Goal: Check status: Check status

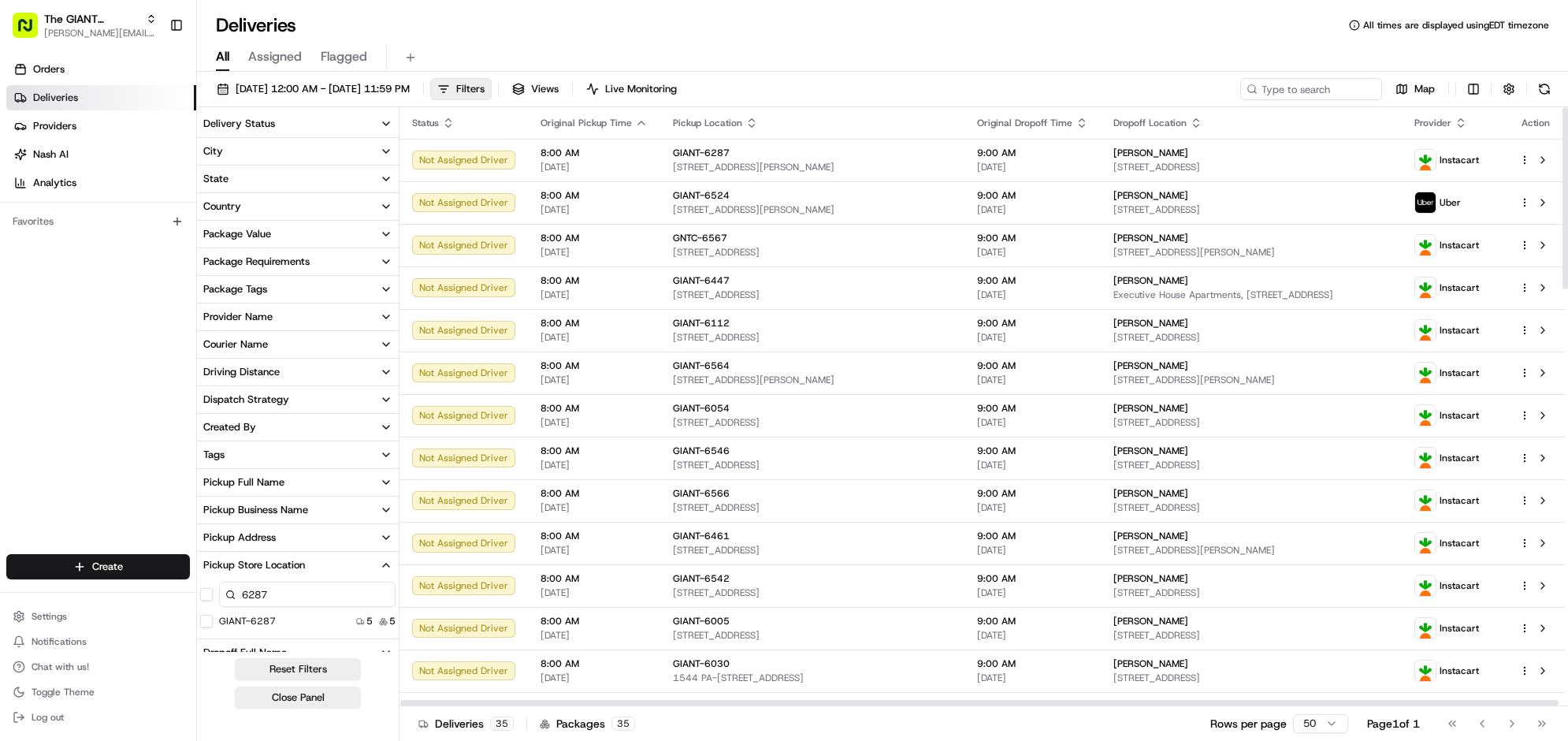
scroll to position [434, 0]
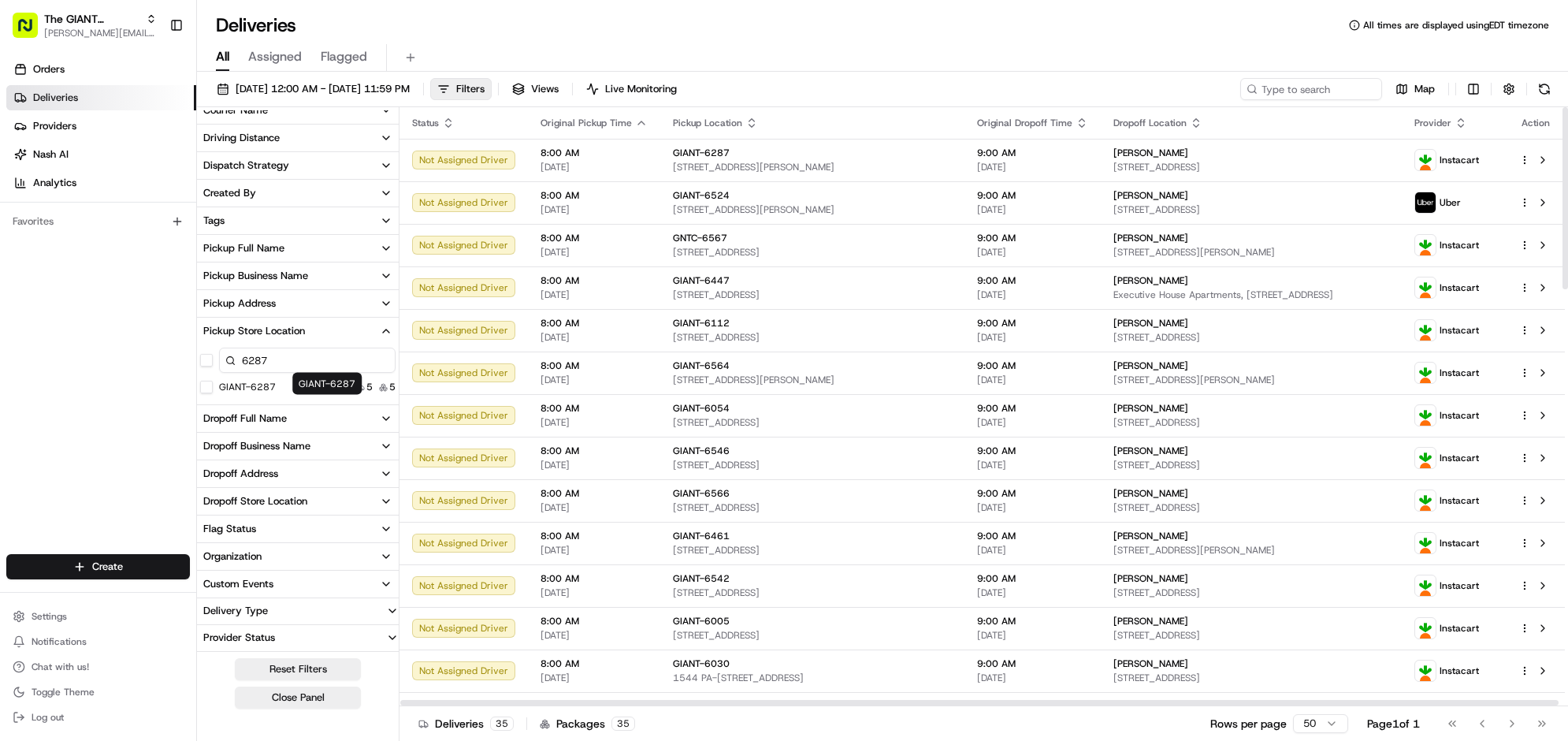
click at [213, 394] on button "GIANT-6287" at bounding box center [206, 386] width 13 height 13
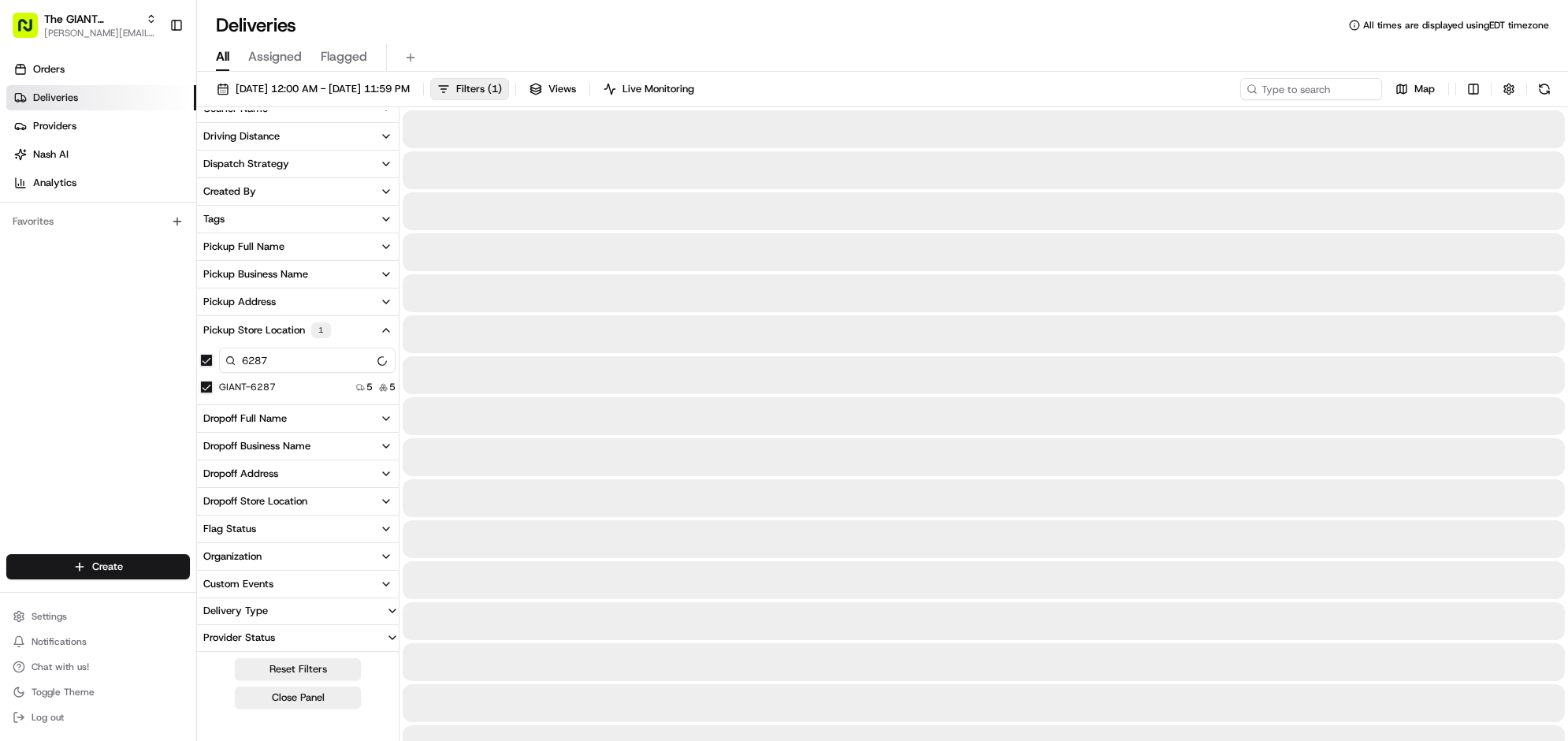
click at [213, 394] on button "GIANT-6287" at bounding box center [206, 386] width 13 height 13
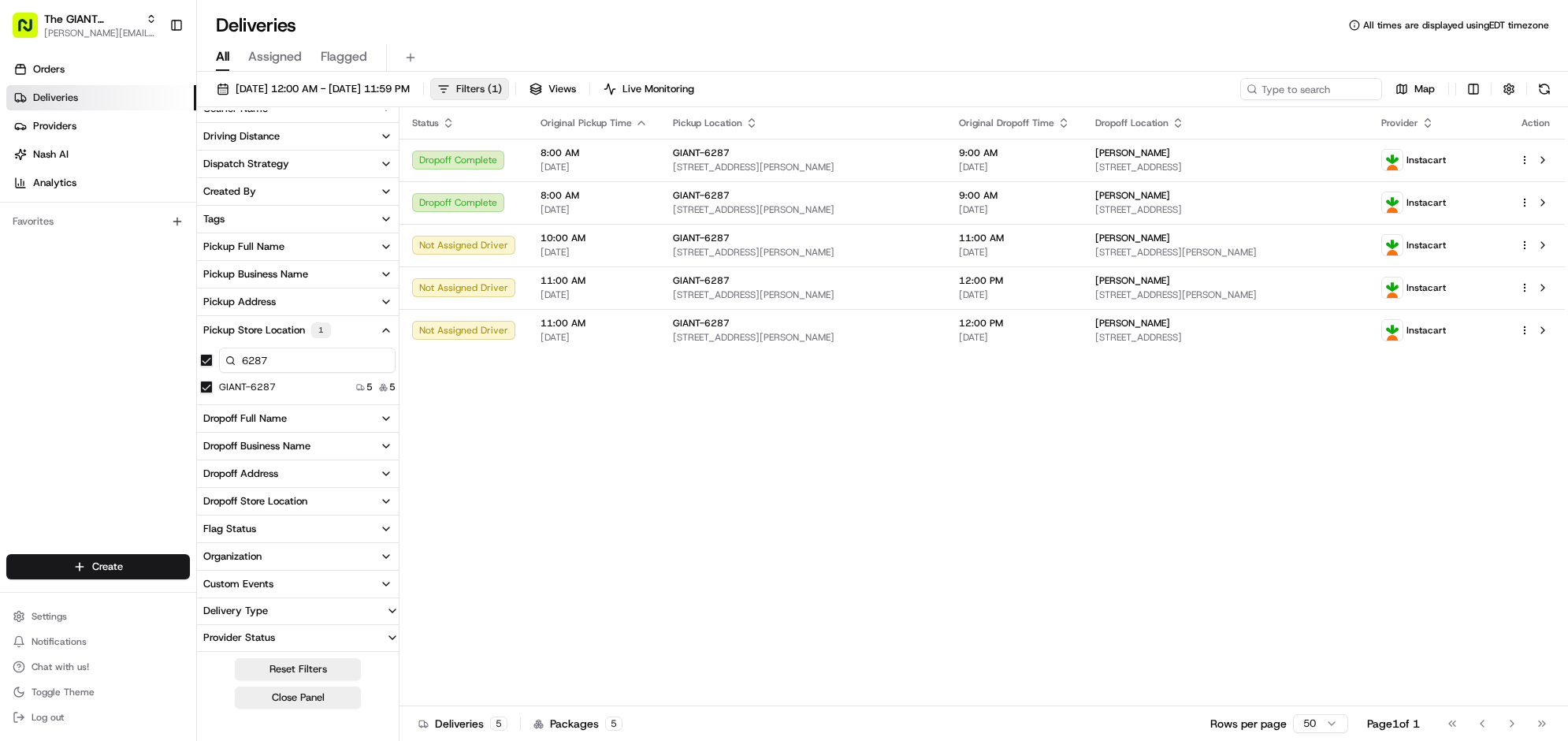
click at [502, 96] on span "Filters ( 1 )" at bounding box center [479, 88] width 46 height 14
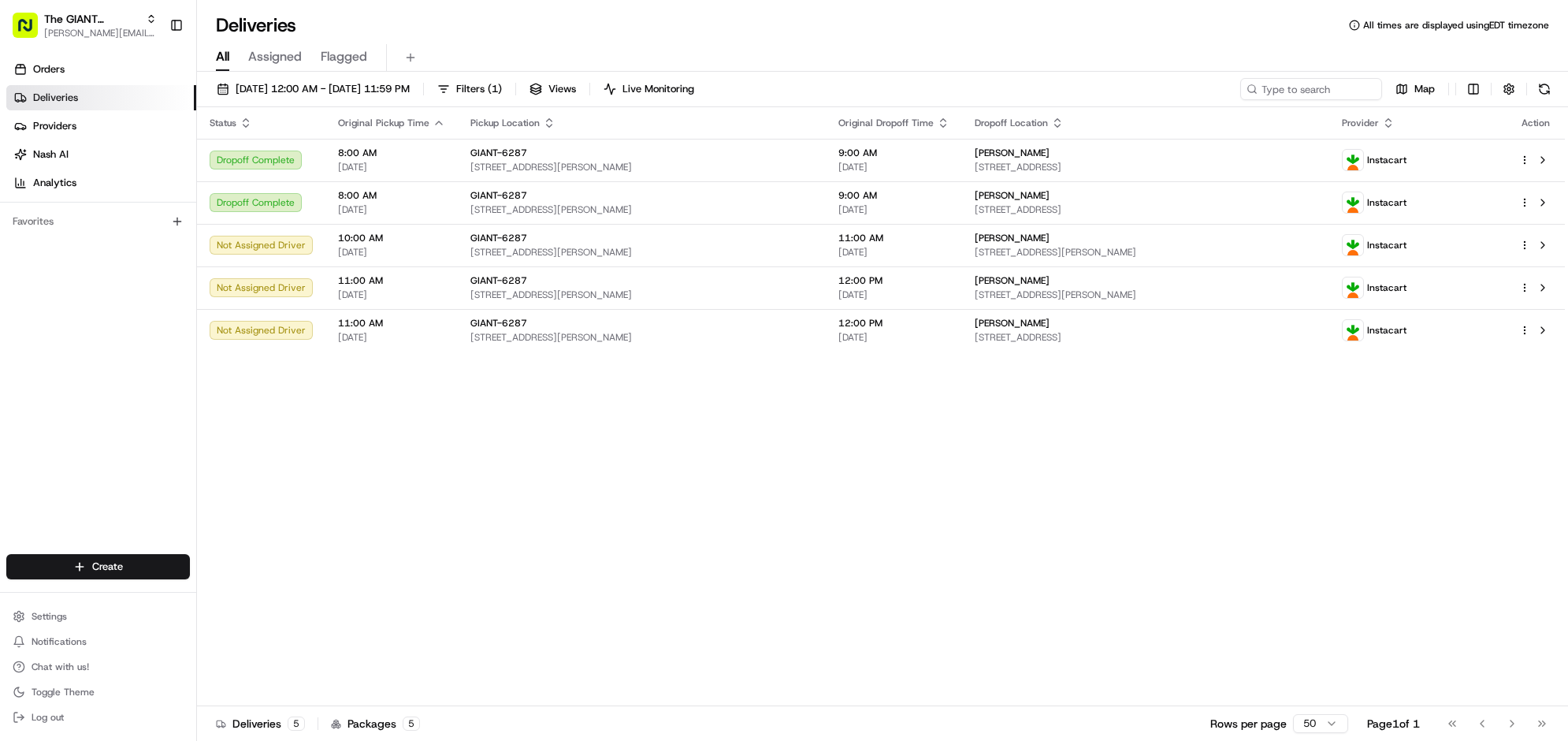
click at [917, 593] on div "Status Original Pickup Time Pickup Location Original Dropoff Time Dropoff Locat…" at bounding box center [881, 407] width 1368 height 599
